Goal: Check status

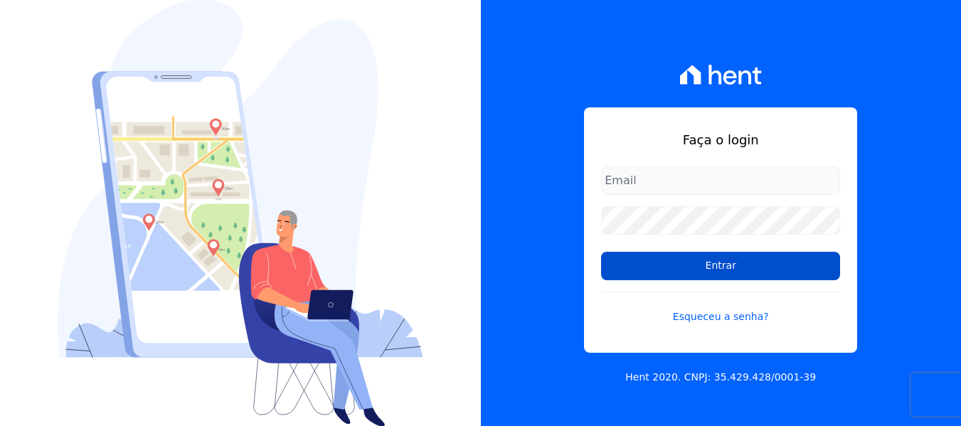
type input "[EMAIL_ADDRESS][DOMAIN_NAME]"
click at [645, 263] on input "Entrar" at bounding box center [720, 266] width 239 height 28
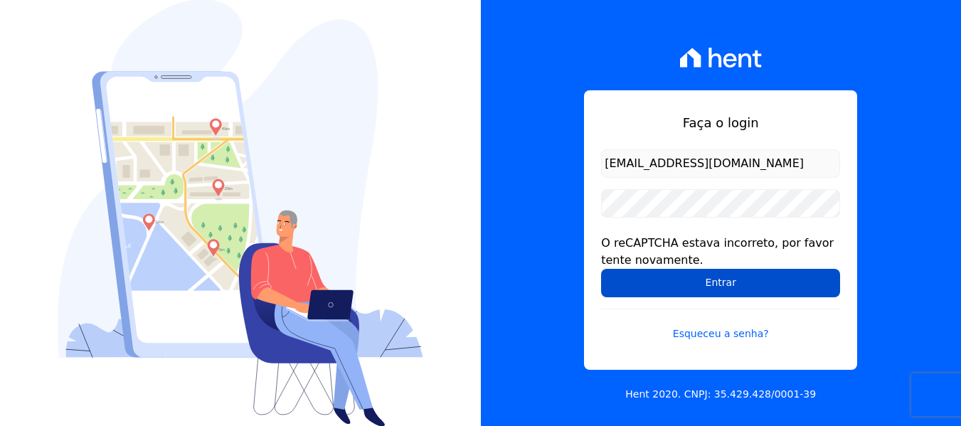
click at [710, 288] on input "Entrar" at bounding box center [720, 283] width 239 height 28
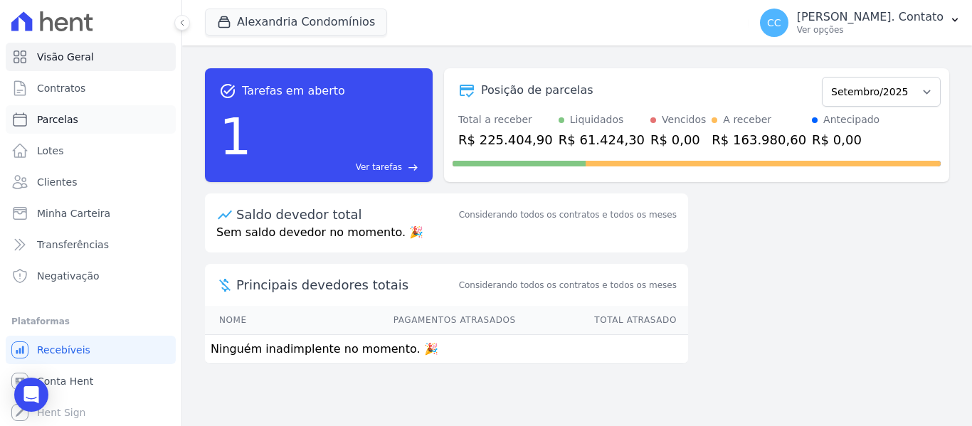
click at [97, 116] on link "Parcelas" at bounding box center [91, 119] width 170 height 28
select select
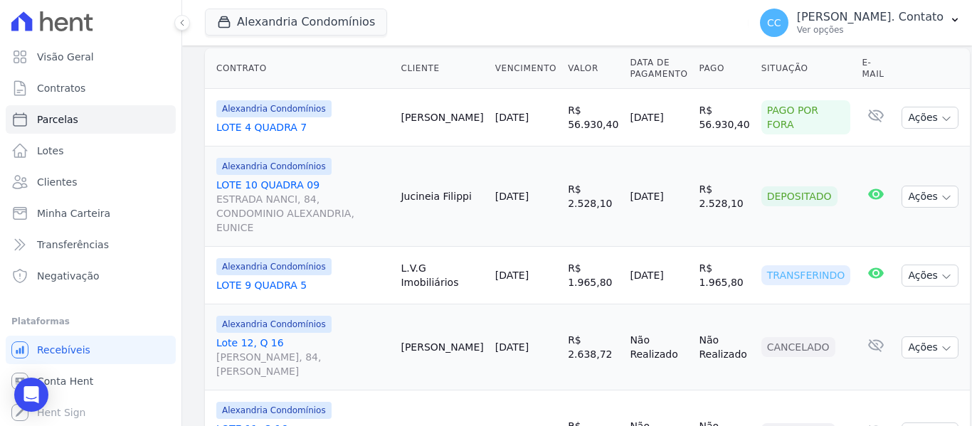
scroll to position [285, 0]
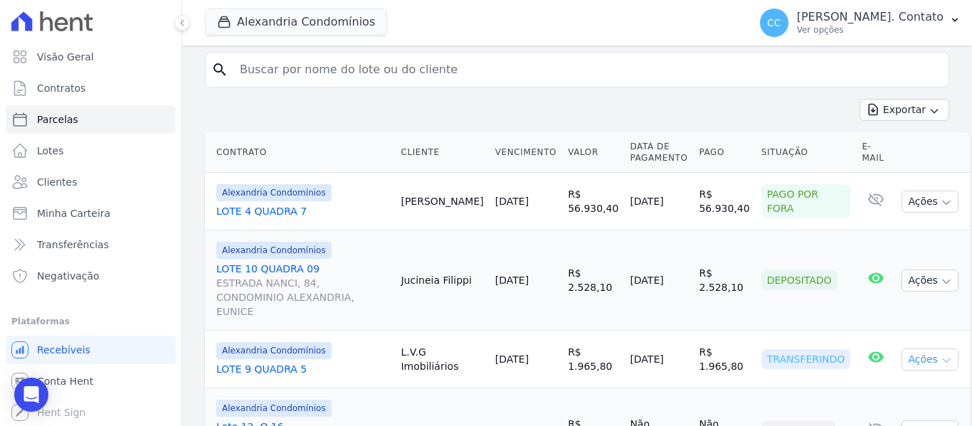
click at [925, 349] on button "Ações" at bounding box center [930, 360] width 57 height 22
click at [860, 379] on link "Ver boleto" at bounding box center [903, 392] width 137 height 26
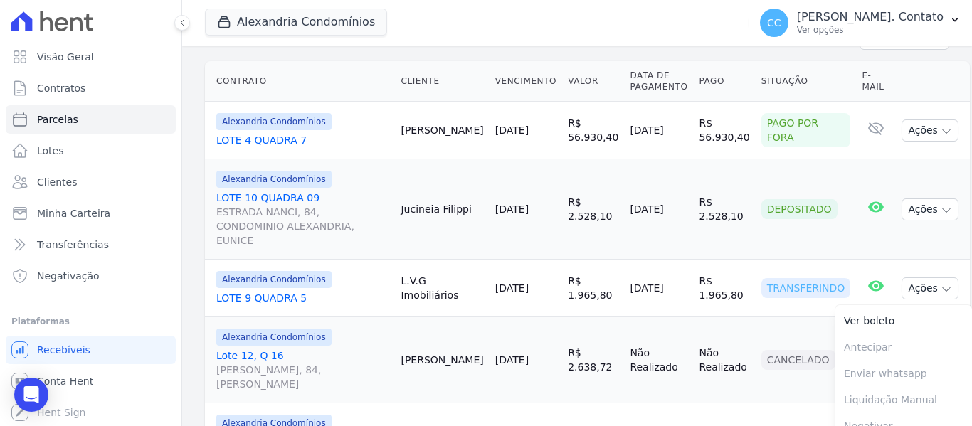
click at [766, 317] on td "Cancelado" at bounding box center [806, 360] width 101 height 86
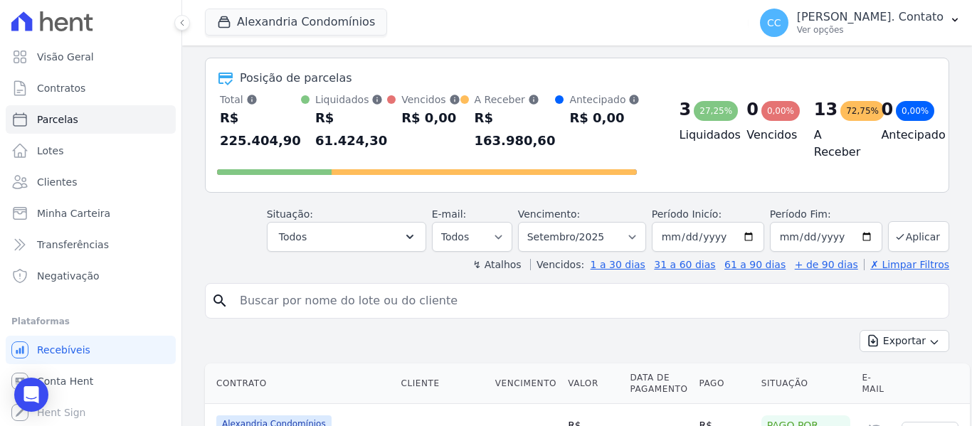
scroll to position [214, 0]
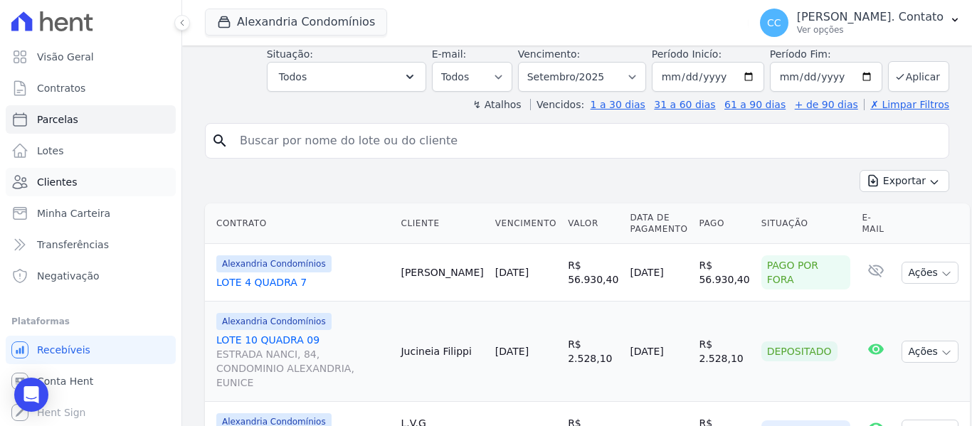
click at [100, 182] on link "Clientes" at bounding box center [91, 182] width 170 height 28
